Goal: Obtain resource: Download file/media

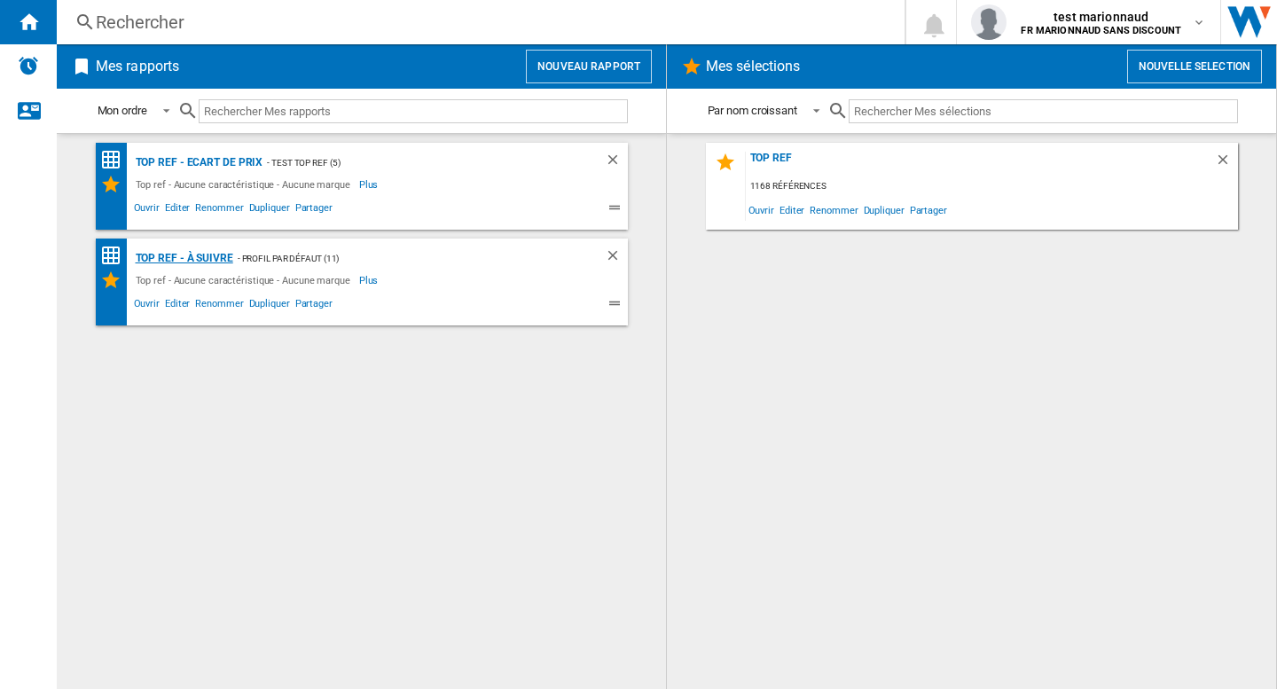
click at [168, 260] on div "Top ref - à suivre" at bounding box center [182, 258] width 102 height 22
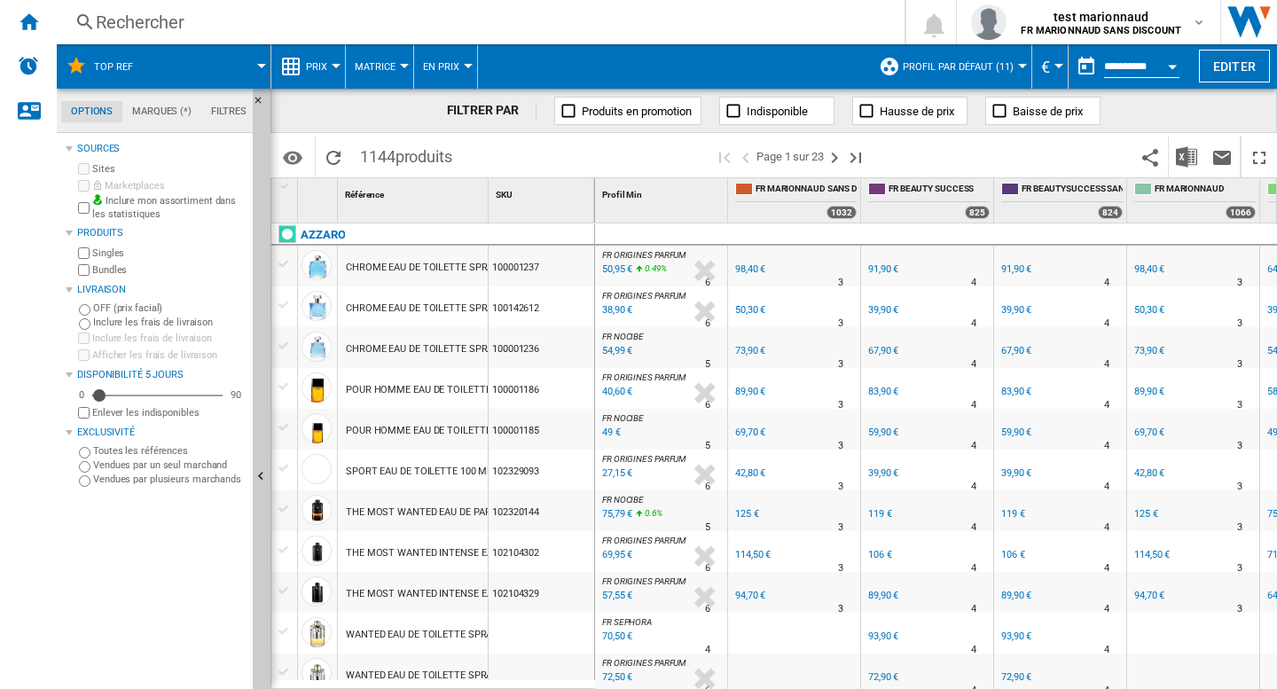
click at [462, 69] on button "En Prix" at bounding box center [445, 66] width 45 height 44
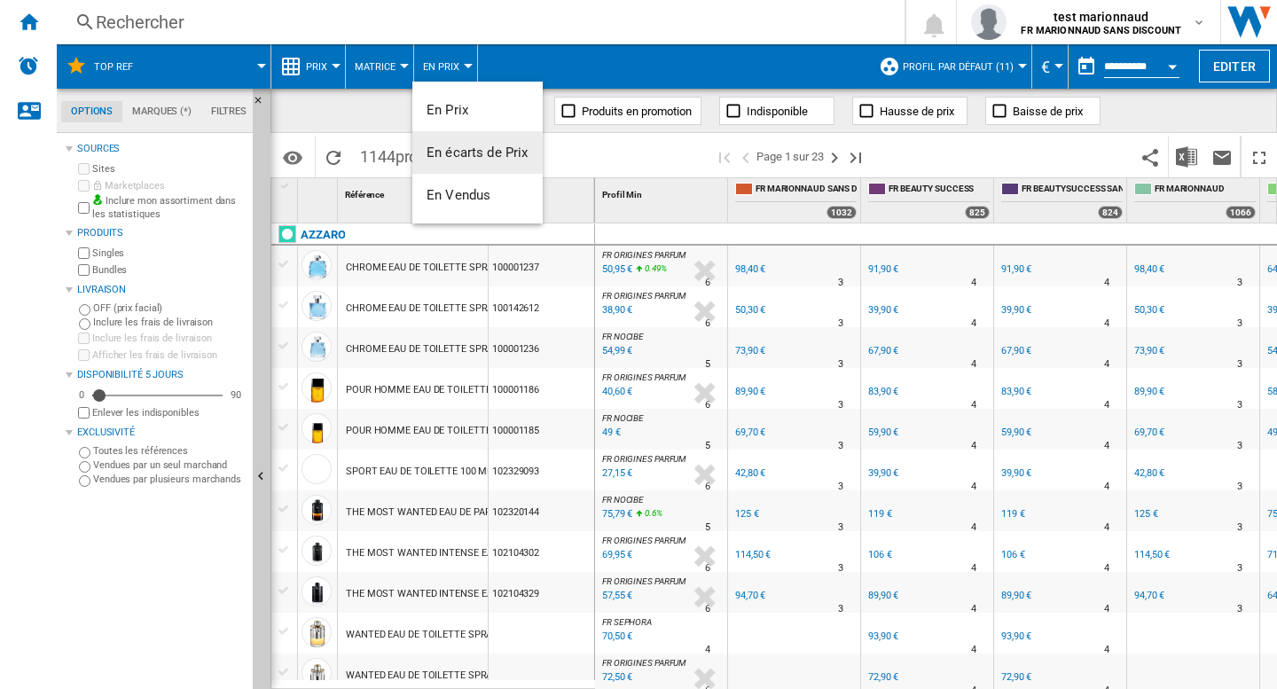
click at [487, 160] on span "En écarts de Prix" at bounding box center [477, 153] width 102 height 16
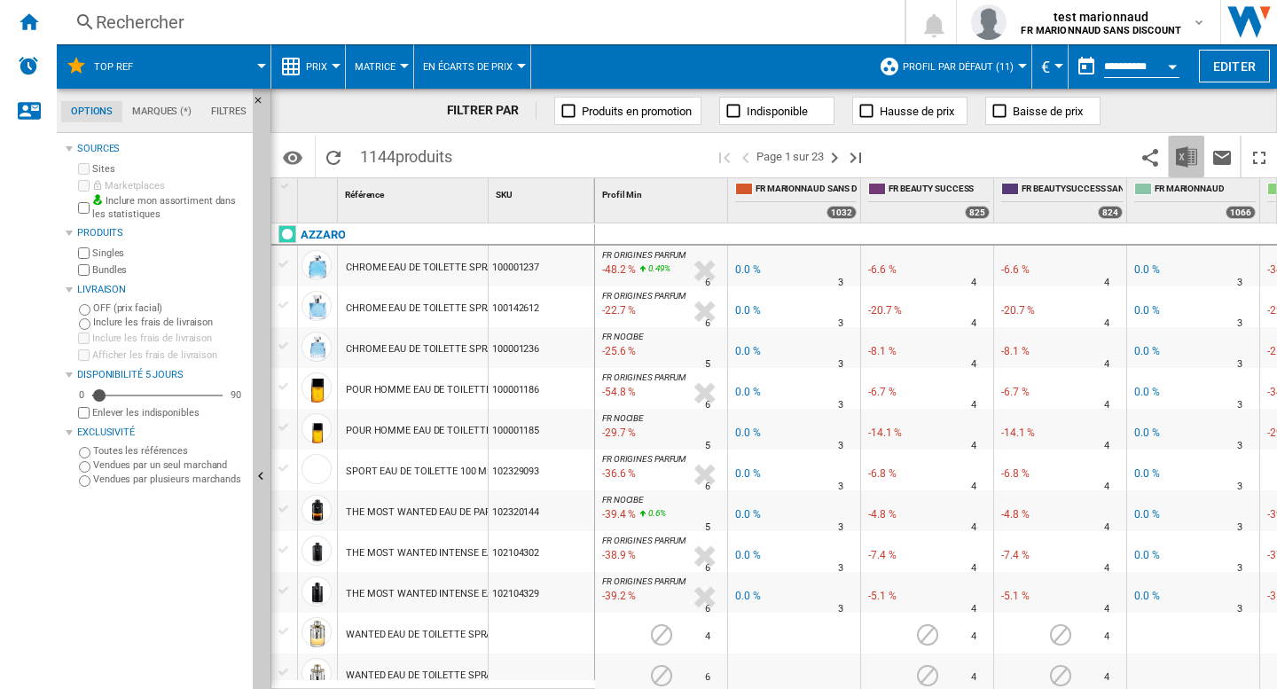
click at [1184, 168] on button "Télécharger au format Excel" at bounding box center [1186, 157] width 35 height 42
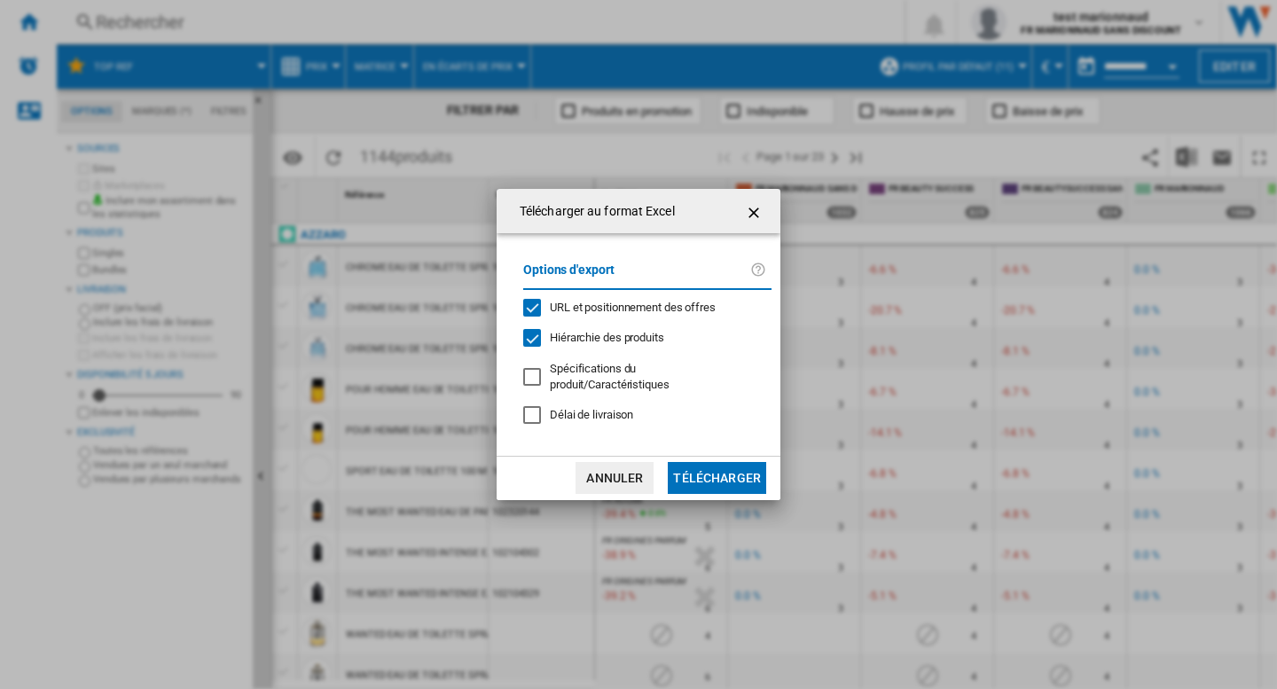
click at [663, 325] on div "Options d'export URL et positionnement des offres Hiérarchie des produits Spéci…" at bounding box center [647, 344] width 266 height 186
click at [602, 314] on span "URL et positionnement des offres" at bounding box center [633, 307] width 166 height 13
click at [599, 340] on span "Hiérarchie des produits" at bounding box center [607, 337] width 114 height 13
click at [740, 472] on button "Télécharger" at bounding box center [717, 478] width 98 height 32
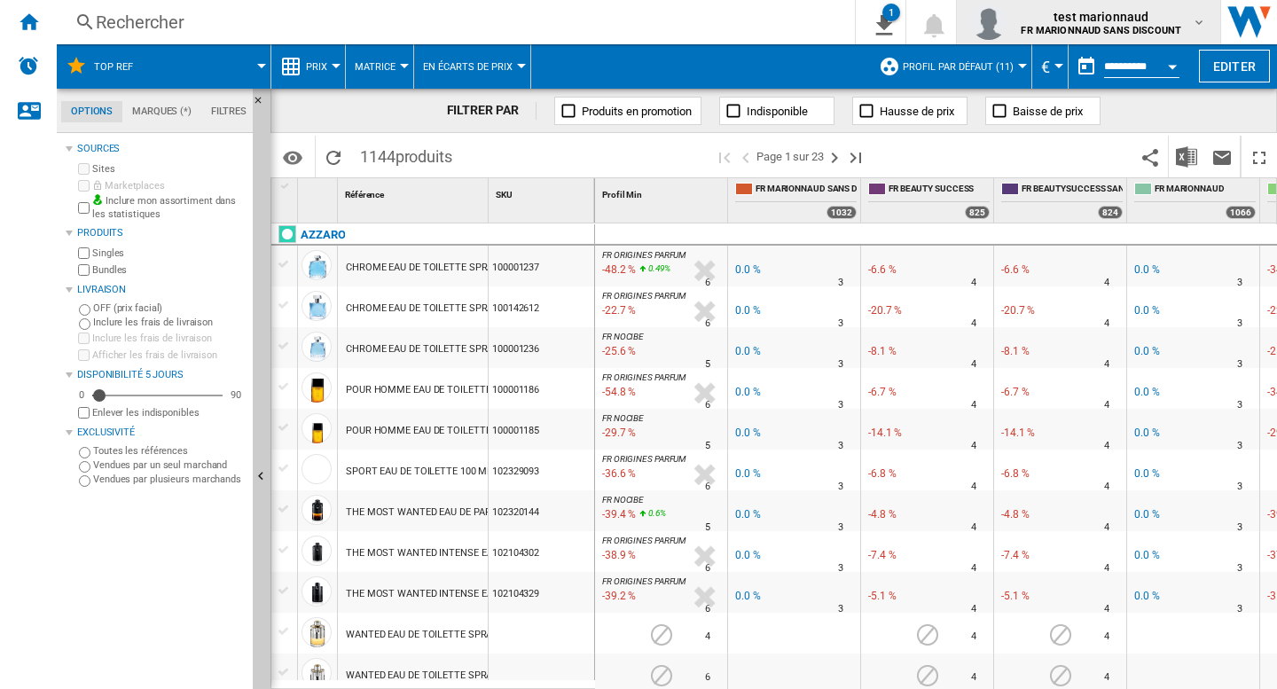
click at [1177, 26] on b "FR MARIONNAUD SANS DISCOUNT" at bounding box center [1100, 31] width 160 height 12
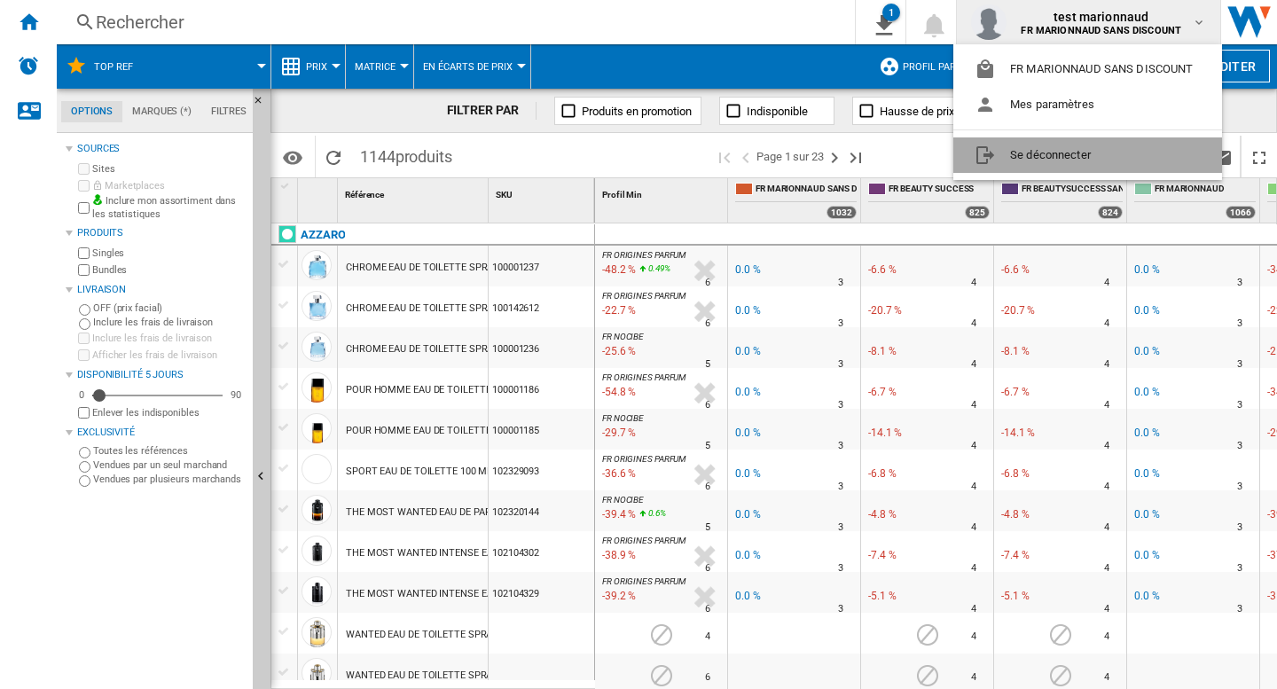
click at [1038, 158] on button "Se déconnecter" at bounding box center [1087, 154] width 269 height 35
